Goal: Find specific page/section: Find specific page/section

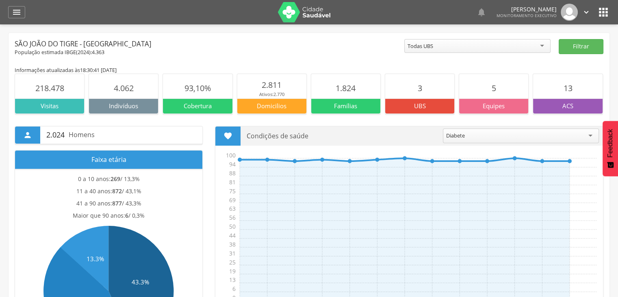
click at [15, 21] on div " Dashboard Supervisão Produtividade Mapa da cidade Mapa de cobertura Ranking A…" at bounding box center [309, 12] width 602 height 24
click at [14, 17] on icon "" at bounding box center [17, 12] width 10 height 10
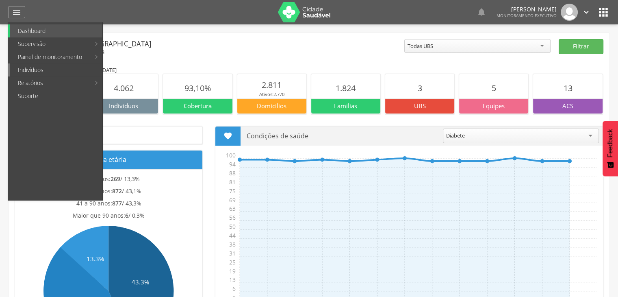
click at [29, 69] on link "Indivíduos" at bounding box center [56, 69] width 93 height 13
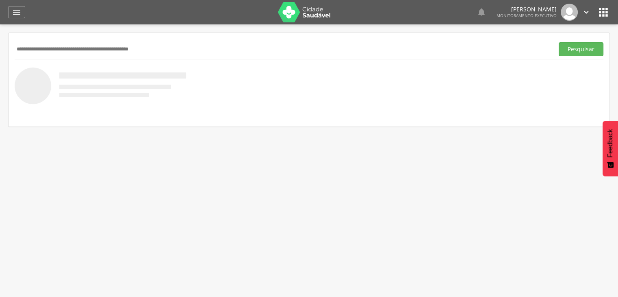
click at [74, 46] on input "text" at bounding box center [283, 49] width 536 height 14
paste input "**********"
type input "**********"
click at [559, 42] on button "Pesquisar" at bounding box center [581, 49] width 45 height 14
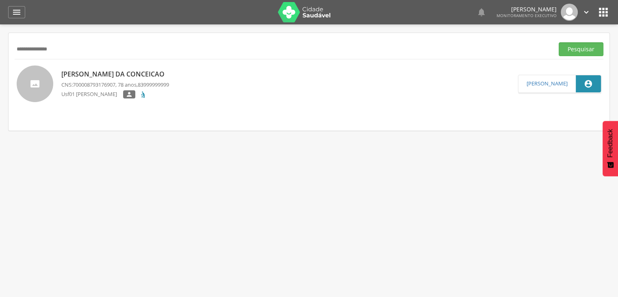
click at [124, 79] on div "Maria Helena da Conceicao CNS: 700008793176907 , 78 anos, 83999999999 Usf01 Din…" at bounding box center [115, 84] width 108 height 34
type input "**********"
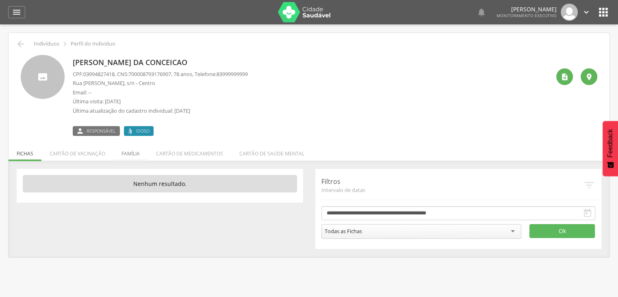
click at [128, 158] on li "Família" at bounding box center [130, 151] width 35 height 19
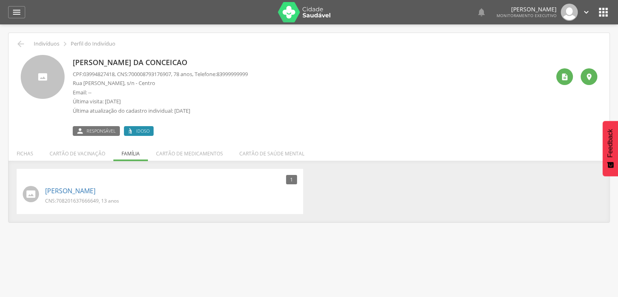
click at [26, 45] on div " Indivíduos  Perfil do Indivíduo" at bounding box center [309, 44] width 589 height 10
click at [21, 44] on icon "" at bounding box center [21, 44] width 10 height 10
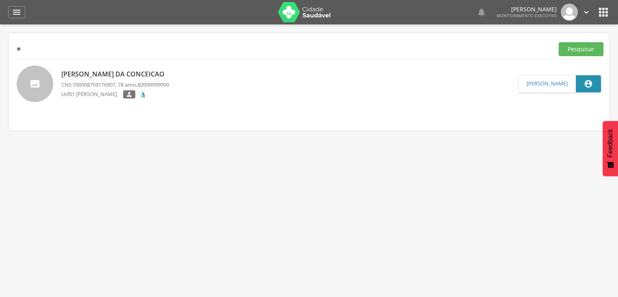
type input "*"
click at [30, 47] on input "text" at bounding box center [283, 49] width 536 height 14
click at [575, 52] on button "Pesquisar" at bounding box center [581, 49] width 45 height 14
click at [139, 78] on p "[PERSON_NAME]" at bounding box center [115, 74] width 108 height 9
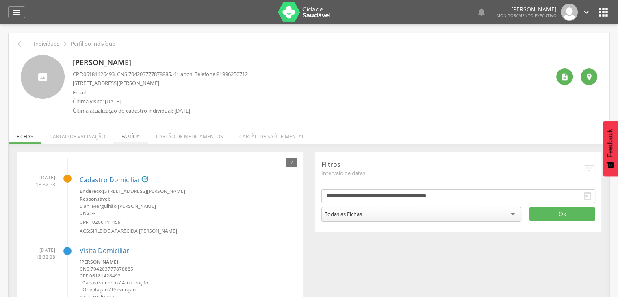
click at [134, 136] on li "Família" at bounding box center [130, 134] width 35 height 19
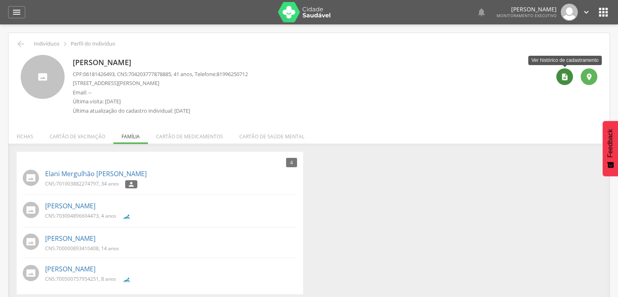
click at [566, 79] on icon "" at bounding box center [565, 77] width 8 height 8
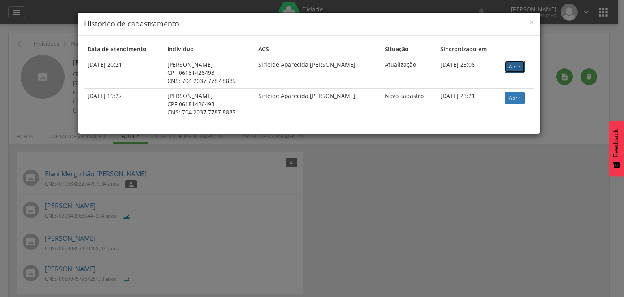
click at [513, 65] on link "Abrir" at bounding box center [515, 67] width 20 height 12
click at [529, 24] on span "×" at bounding box center [531, 21] width 5 height 11
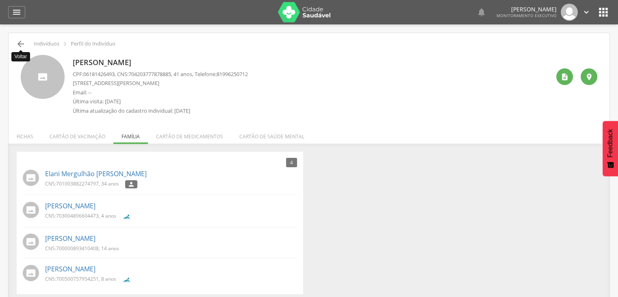
click at [21, 46] on icon "" at bounding box center [21, 44] width 10 height 10
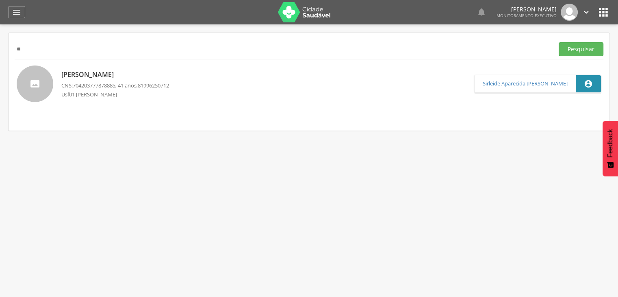
type input "*"
type input "**********"
click at [570, 52] on button "Pesquisar" at bounding box center [581, 49] width 45 height 14
click at [109, 75] on p "Josefa Aparecida de Oliveira" at bounding box center [115, 73] width 108 height 9
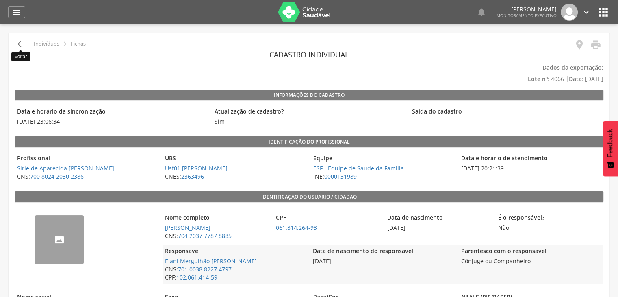
click at [20, 42] on icon "" at bounding box center [21, 44] width 10 height 10
